Goal: Information Seeking & Learning: Learn about a topic

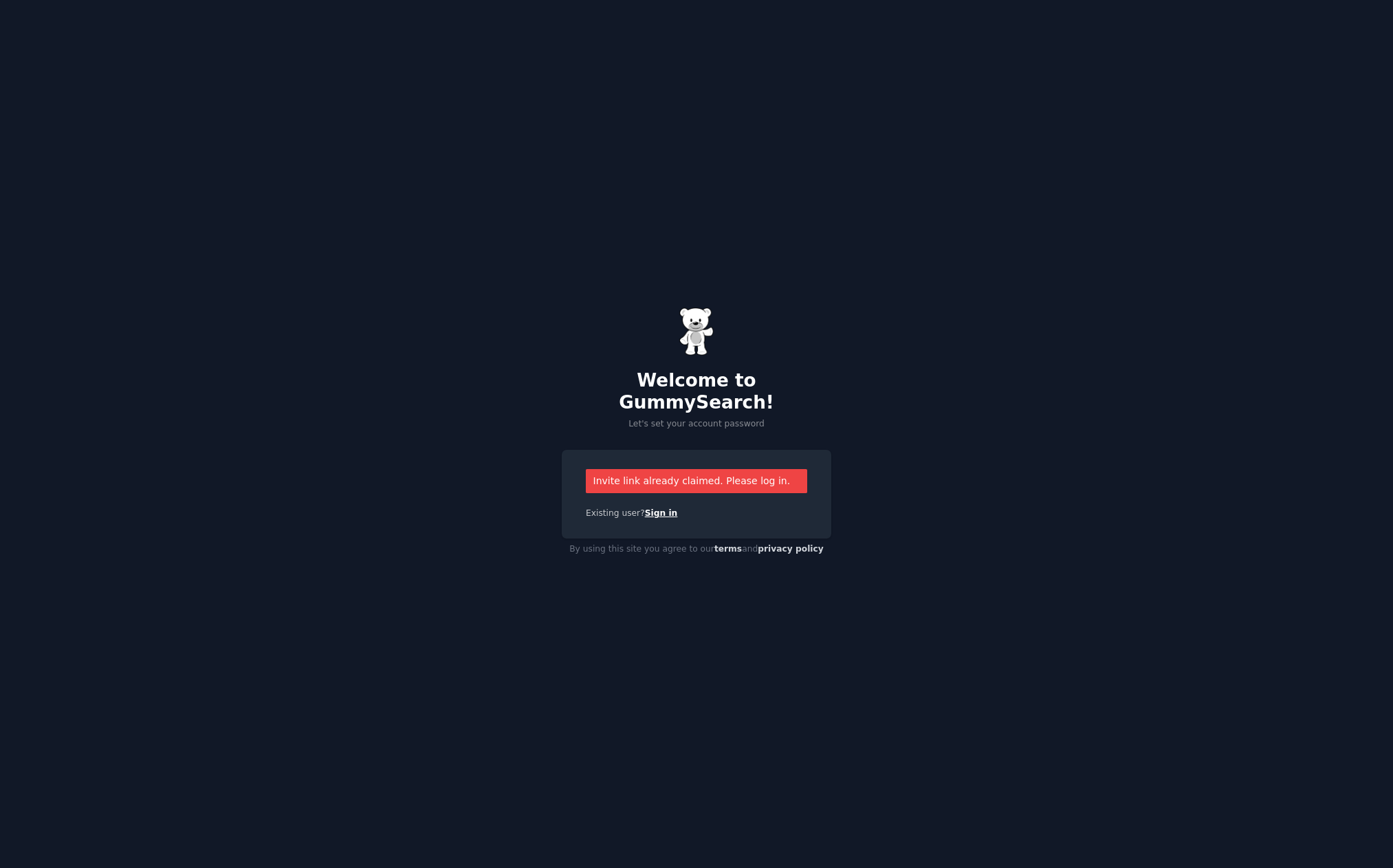
click at [667, 508] on link "Sign in" at bounding box center [661, 513] width 33 height 10
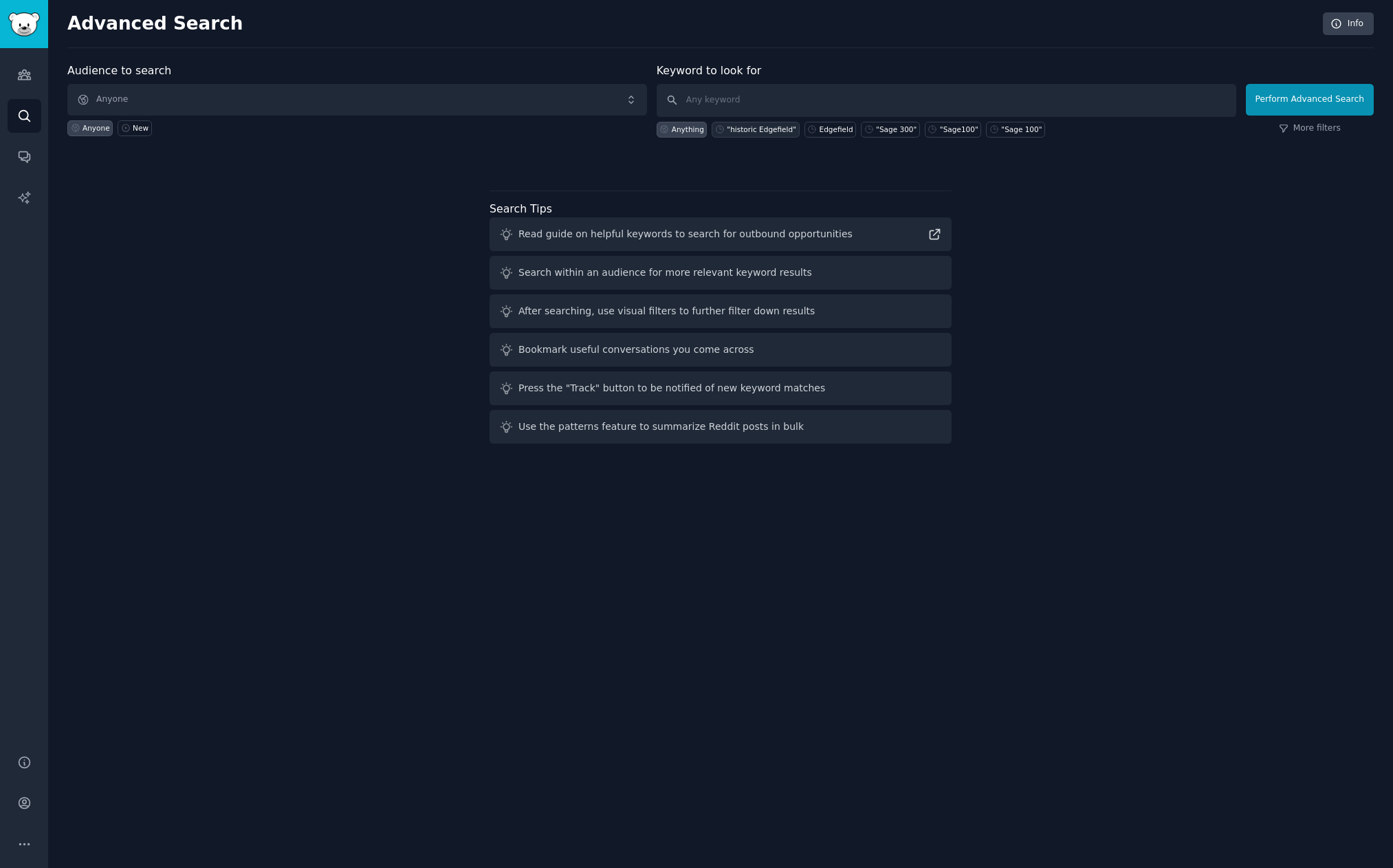
click at [762, 133] on div ""historic Edgefield"" at bounding box center [761, 129] width 69 height 10
type input ""historic Edgefield""
click at [1293, 107] on button "Perform Advanced Search" at bounding box center [1310, 100] width 128 height 32
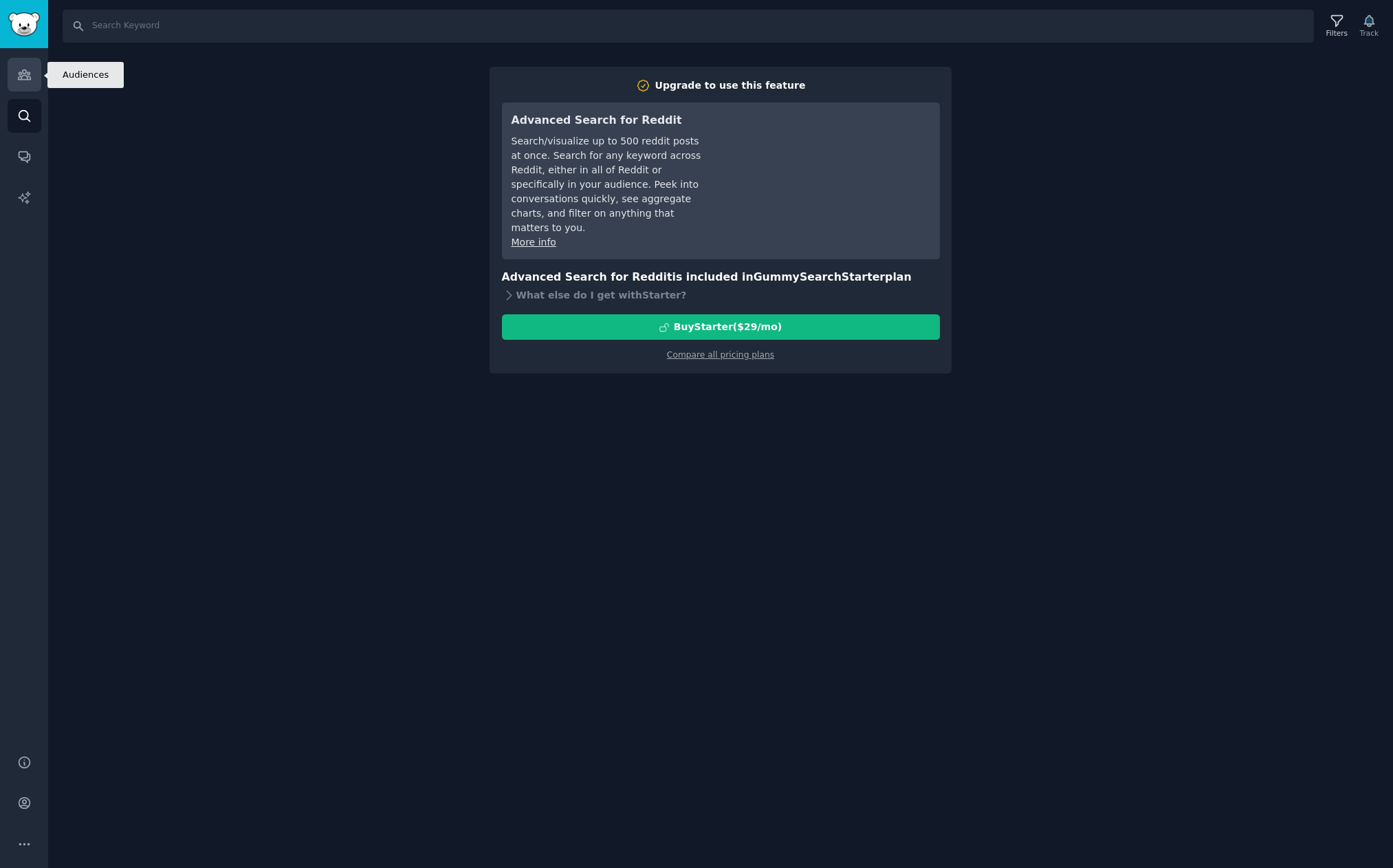
click at [28, 80] on icon "Sidebar" at bounding box center [24, 74] width 14 height 14
